Goal: Task Accomplishment & Management: Manage account settings

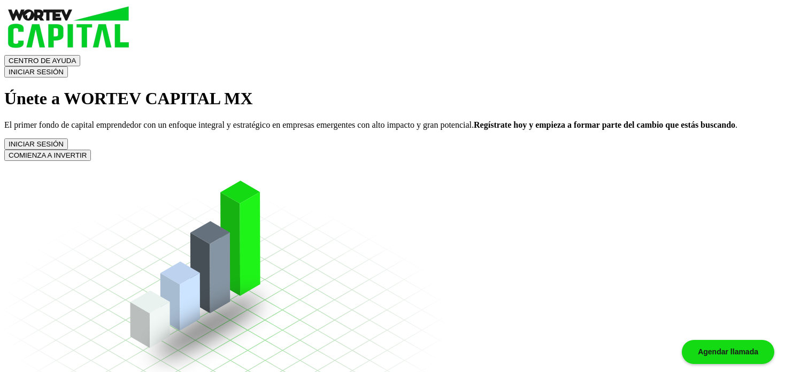
click at [68, 66] on button "INICIAR SESIÓN" at bounding box center [36, 71] width 64 height 11
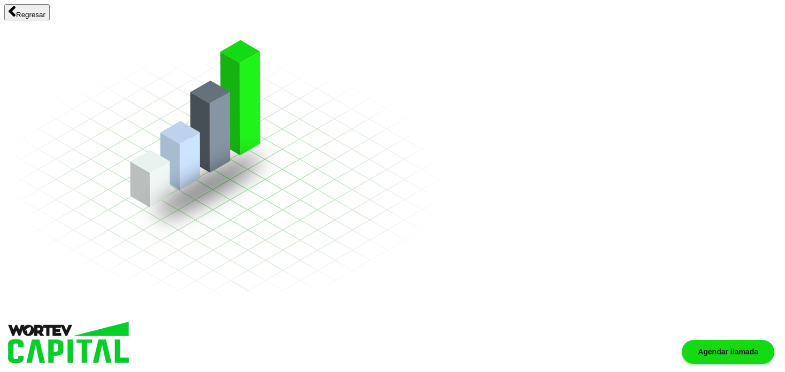
type input "[EMAIL_ADDRESS][DOMAIN_NAME]"
